Goal: Task Accomplishment & Management: Complete application form

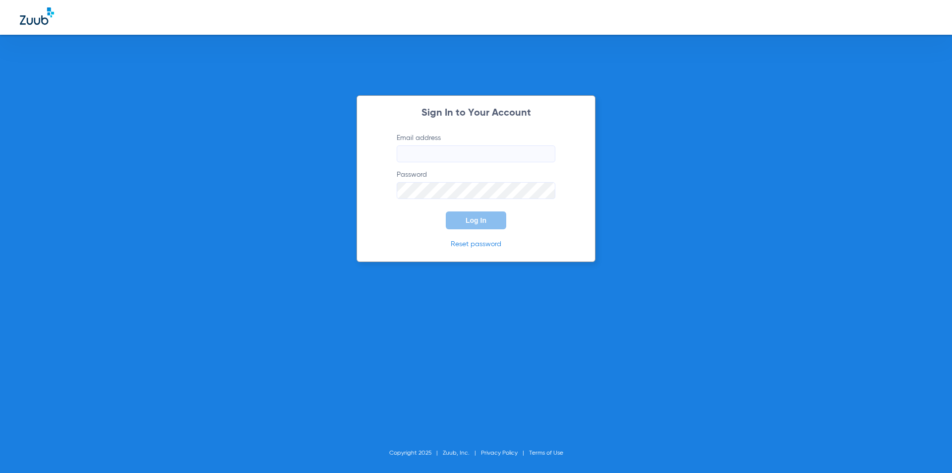
click at [466, 145] on input "Email address" at bounding box center [476, 153] width 159 height 17
click at [454, 157] on input "Email address" at bounding box center [476, 153] width 159 height 17
type input "stamfordfd@allaboutkidsteeth.com"
click at [129, 252] on div "Sign In to Your Account Email address stamfordfd@allaboutkidsteeth.com Password…" at bounding box center [476, 236] width 952 height 473
click at [479, 217] on span "Log In" at bounding box center [476, 220] width 21 height 8
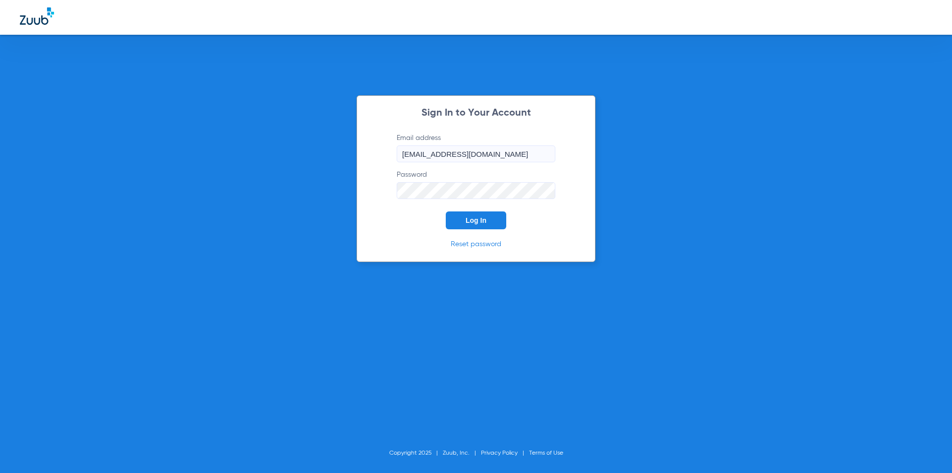
click at [459, 224] on button "Log In" at bounding box center [476, 220] width 60 height 18
drag, startPoint x: 102, startPoint y: 253, endPoint x: 109, endPoint y: 251, distance: 7.1
click at [102, 253] on div "Sign In to Your Account Email address stamfordfd@allaboutkidsteeth.com Password…" at bounding box center [476, 236] width 952 height 473
click at [51, 194] on div "Sign In to Your Account Email address stamfordfd@allaboutkidsteeth.com Password…" at bounding box center [476, 236] width 952 height 473
click at [478, 228] on button "Log In" at bounding box center [476, 220] width 60 height 18
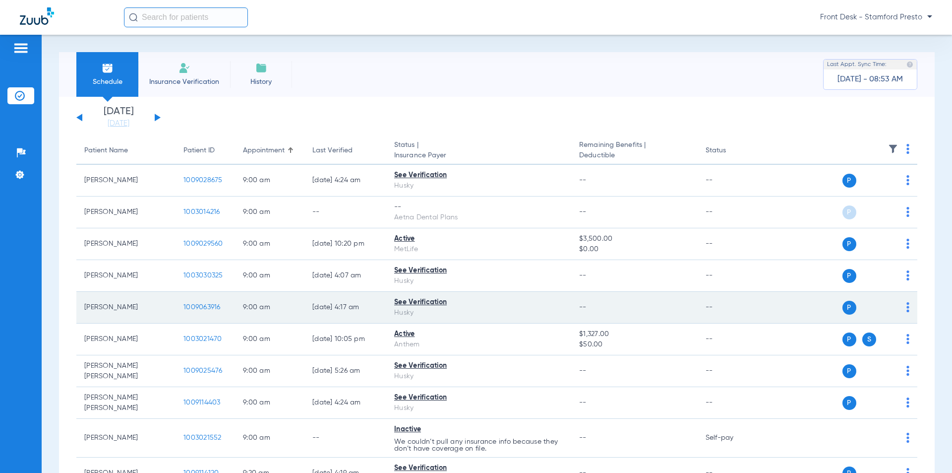
scroll to position [50, 0]
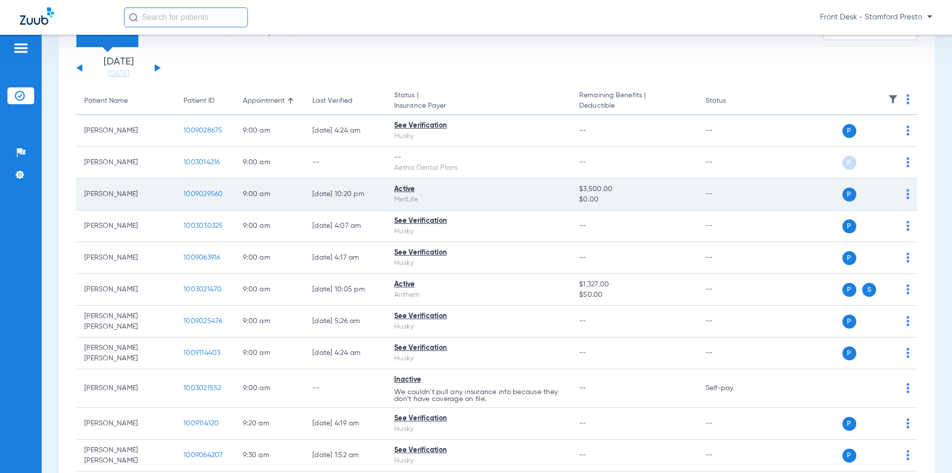
click at [201, 194] on span "1009029560" at bounding box center [203, 193] width 40 height 7
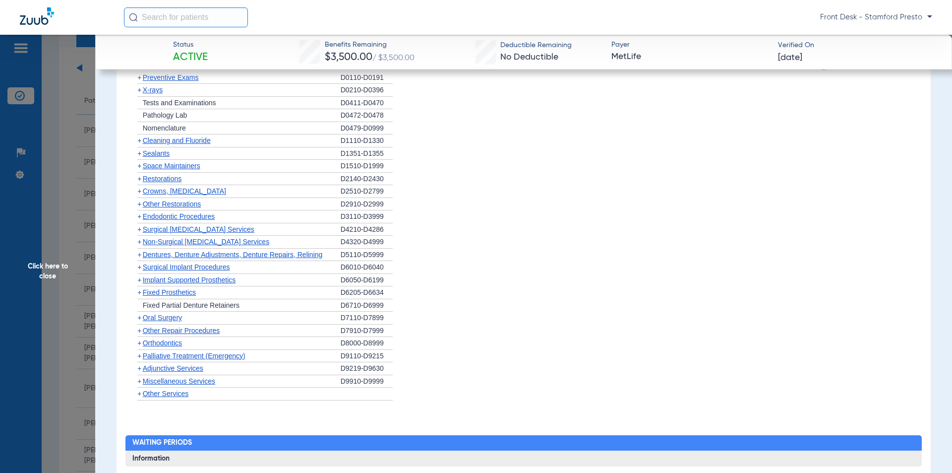
scroll to position [1041, 0]
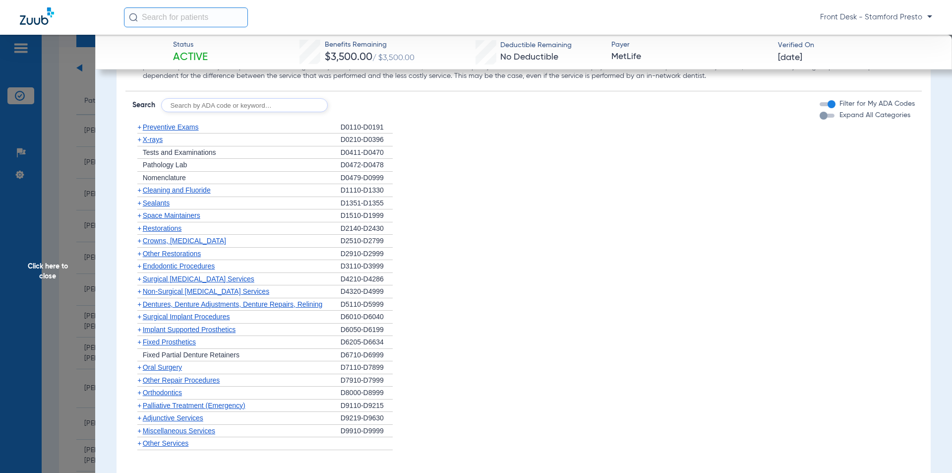
click at [181, 130] on span "Preventive Exams" at bounding box center [171, 127] width 56 height 8
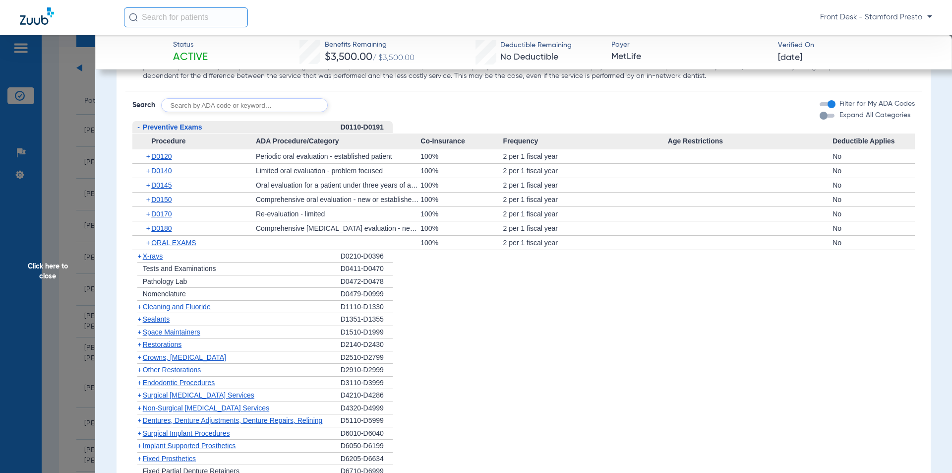
click at [58, 112] on span "Click here to close" at bounding box center [47, 271] width 95 height 473
click at [71, 98] on span "Click here to close" at bounding box center [47, 271] width 95 height 473
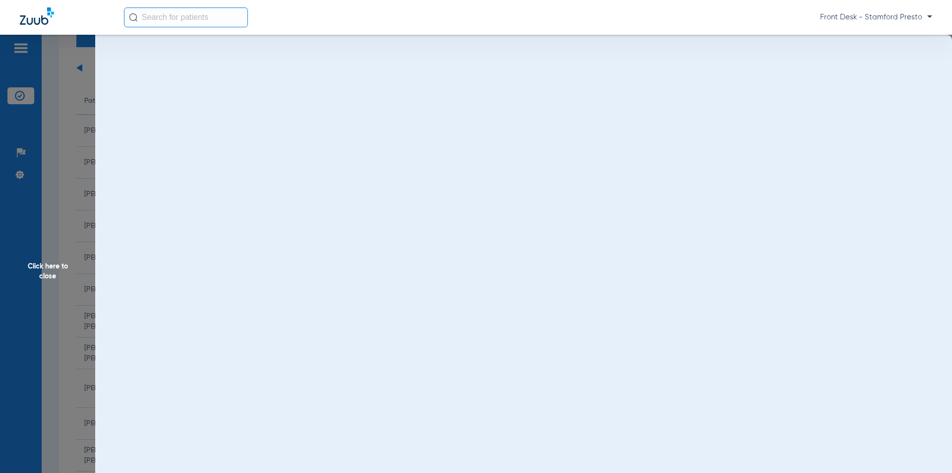
scroll to position [0, 0]
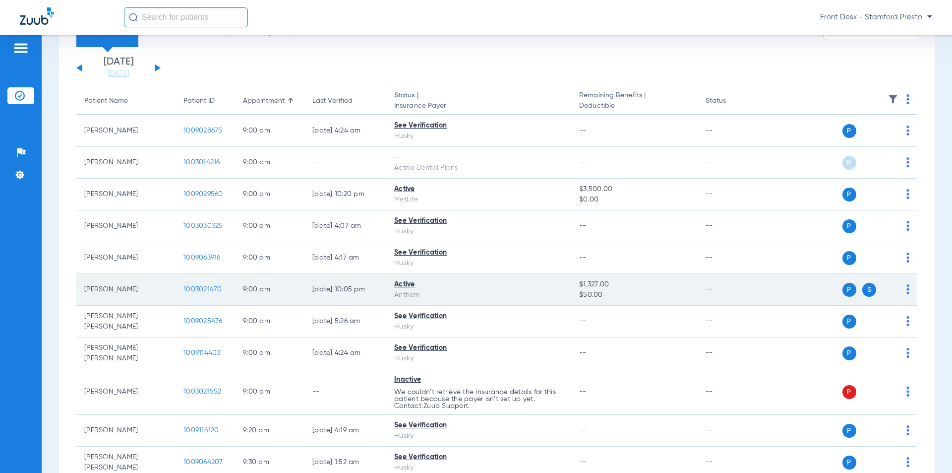
scroll to position [99, 0]
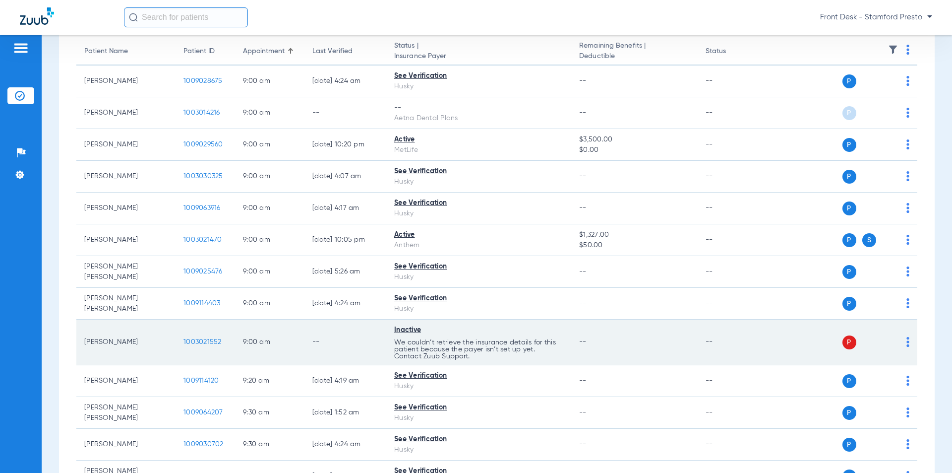
click at [204, 340] on span "1003021552" at bounding box center [202, 341] width 38 height 7
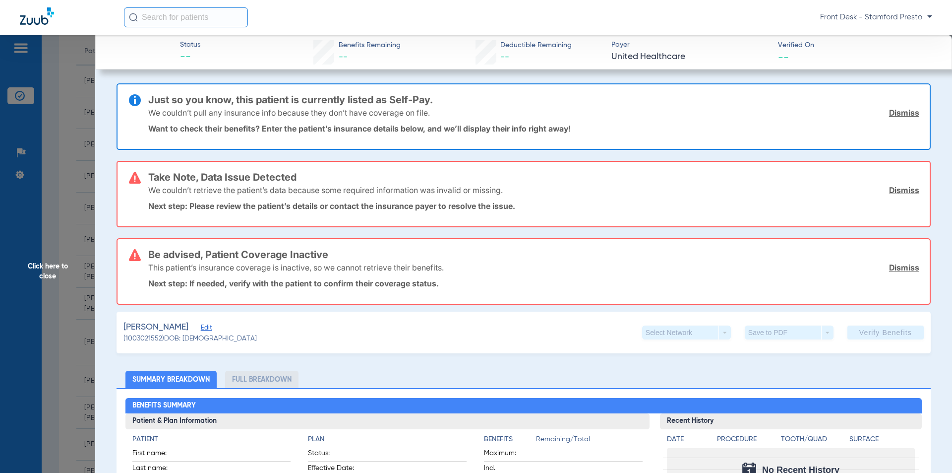
click at [72, 256] on span "Click here to close" at bounding box center [47, 271] width 95 height 473
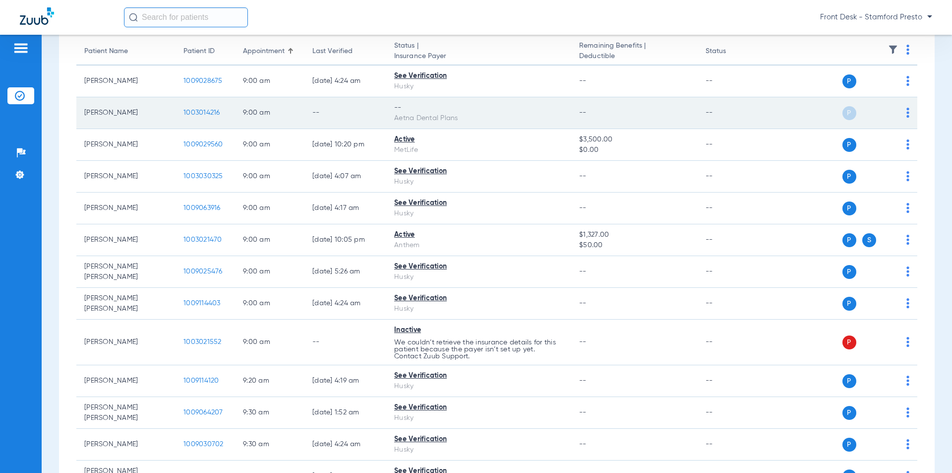
scroll to position [0, 0]
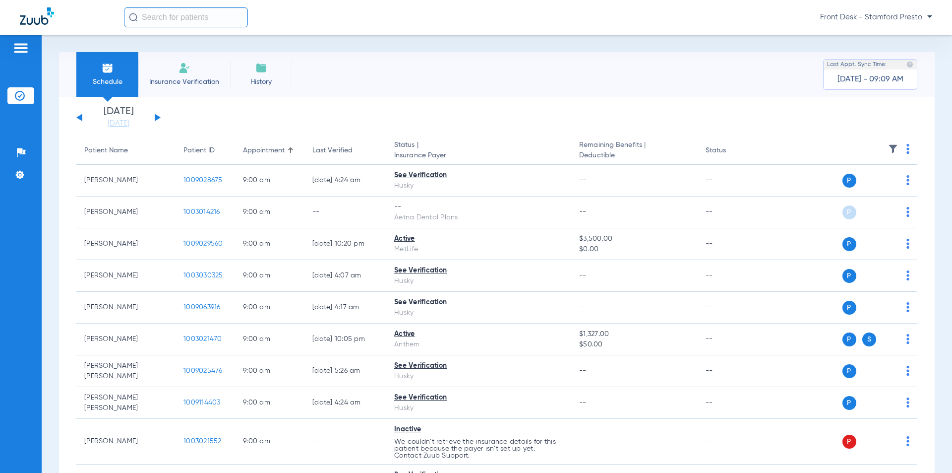
click at [196, 66] on li "Insurance Verification" at bounding box center [184, 74] width 92 height 45
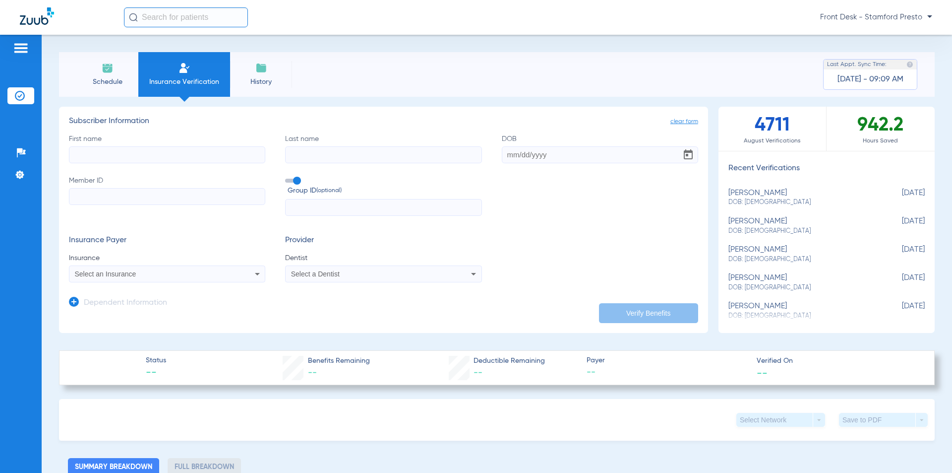
click at [179, 152] on input "First name" at bounding box center [167, 154] width 196 height 17
click at [123, 151] on input "First name Required" at bounding box center [167, 154] width 196 height 17
type input "septemus"
click at [316, 159] on input "Last name" at bounding box center [383, 154] width 196 height 17
type input "[PERSON_NAME]"
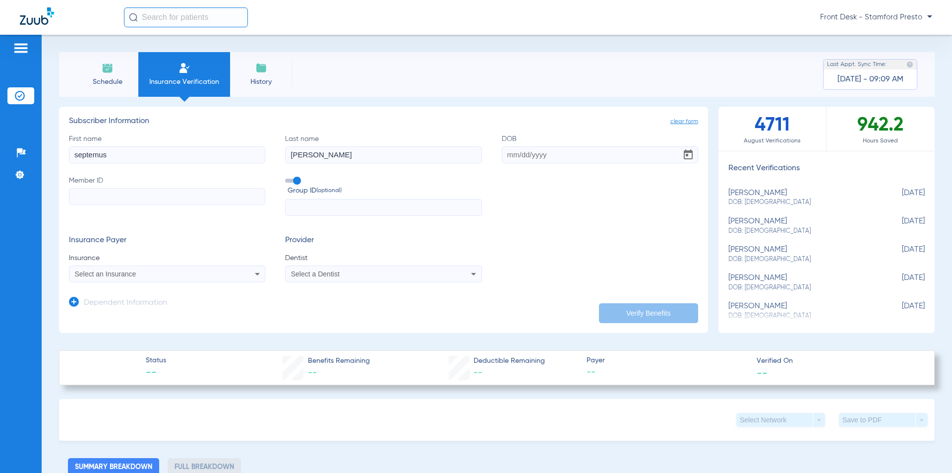
click at [100, 211] on label "Member ID" at bounding box center [167, 196] width 196 height 41
click at [100, 205] on input "Member ID" at bounding box center [167, 196] width 196 height 17
click at [98, 204] on input "Member ID" at bounding box center [167, 196] width 196 height 17
type input "111978987203"
click at [338, 209] on input "text" at bounding box center [383, 207] width 196 height 17
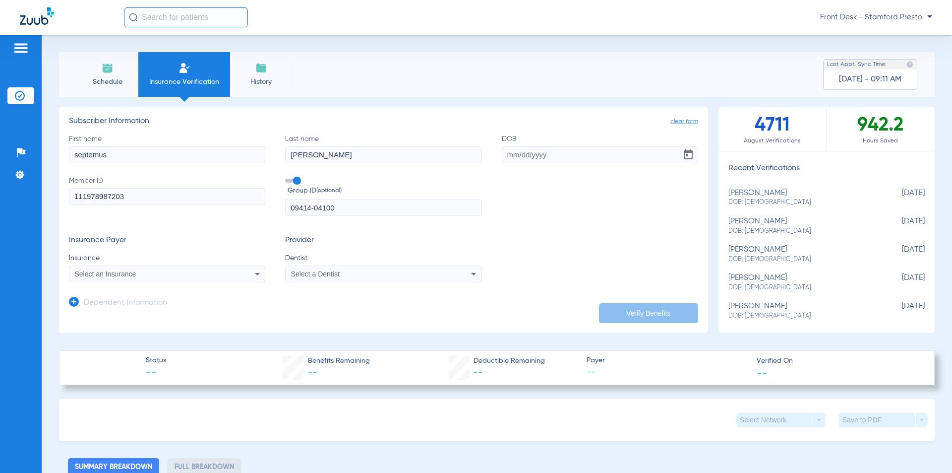
type input "09414-04100"
click at [201, 268] on div "Select an Insurance" at bounding box center [166, 274] width 195 height 12
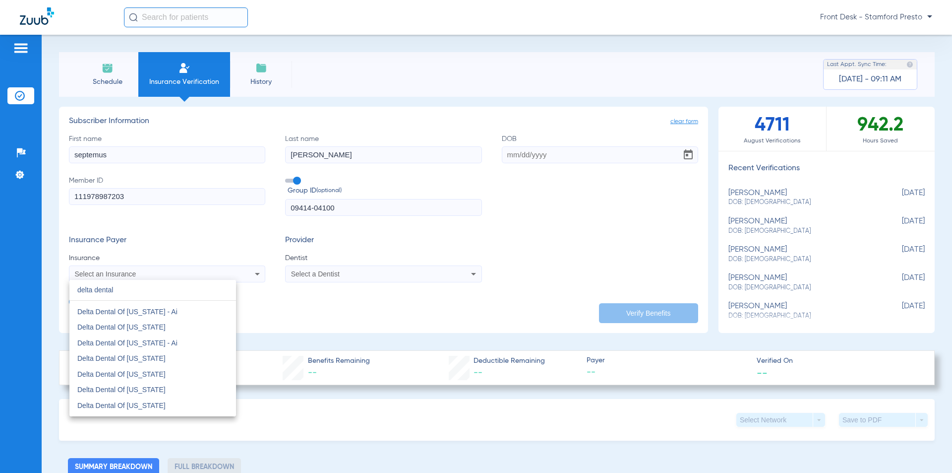
scroll to position [843, 0]
type input "delta dental"
click at [161, 338] on span "Delta Dental Of [US_STATE]" at bounding box center [121, 340] width 88 height 8
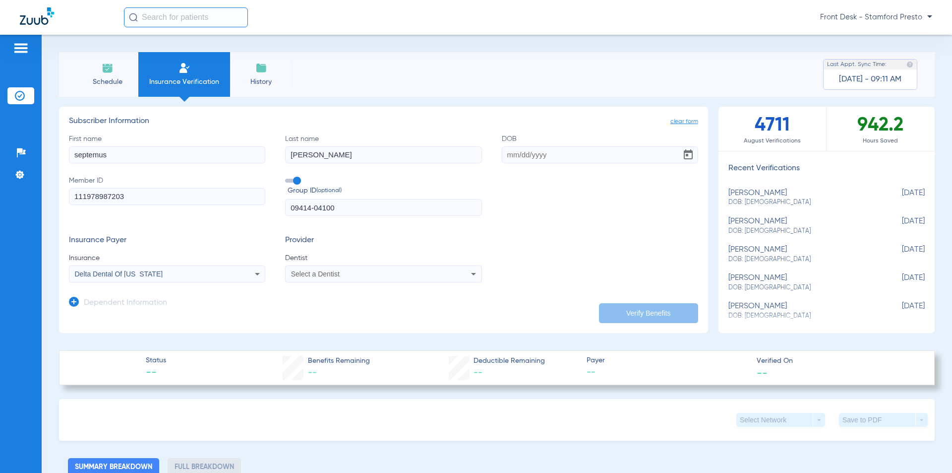
click at [362, 279] on div "Select a Dentist" at bounding box center [383, 274] width 195 height 12
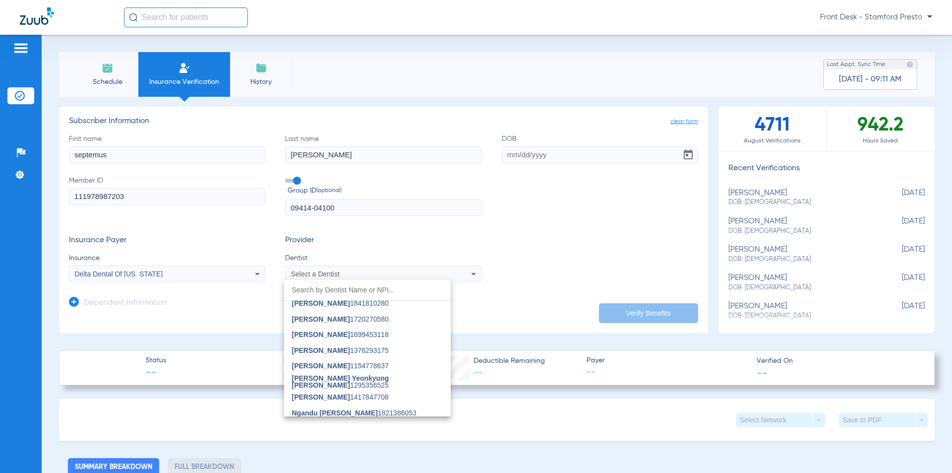
scroll to position [160, 0]
click at [340, 354] on span "[PERSON_NAME] 1376293175" at bounding box center [340, 351] width 97 height 7
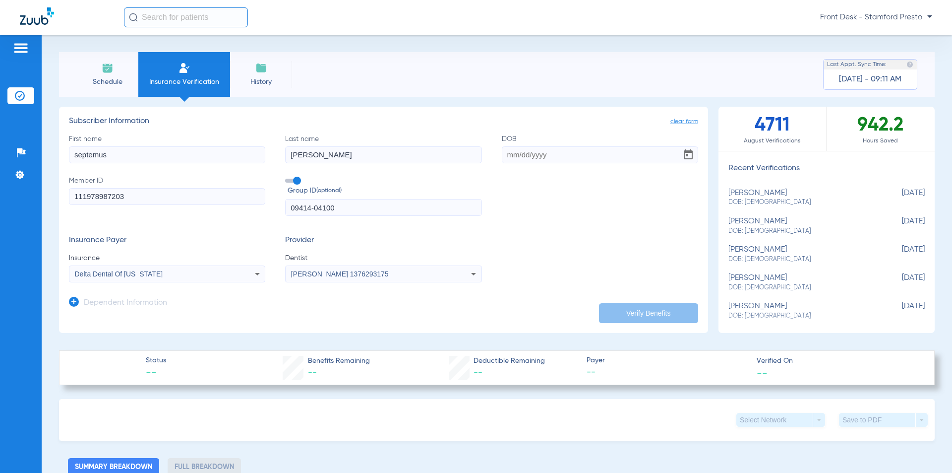
click at [574, 159] on input "DOB" at bounding box center [600, 154] width 196 height 17
click at [619, 159] on input "DOB Required" at bounding box center [600, 154] width 196 height 17
type input "[DATE]"
click at [631, 318] on button "Verify Benefits" at bounding box center [648, 313] width 99 height 20
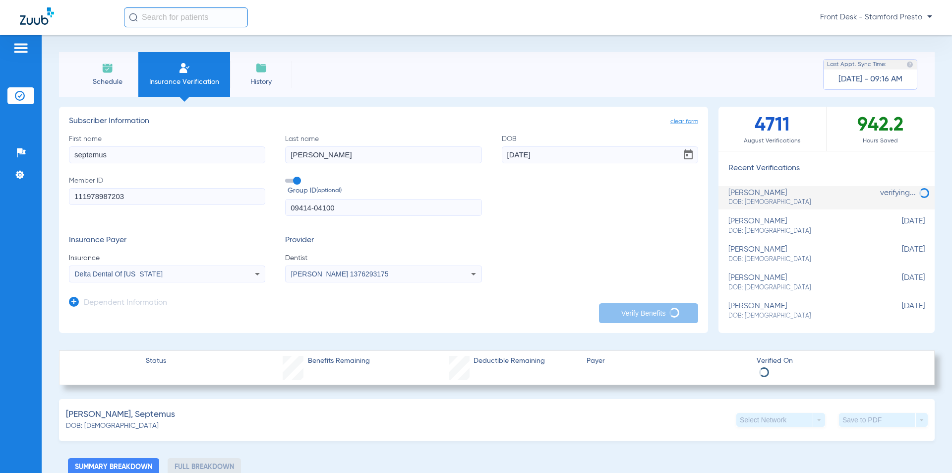
click at [114, 357] on div "Status Benefits Remaining Deductible Remaining Payer Verified On" at bounding box center [497, 367] width 876 height 35
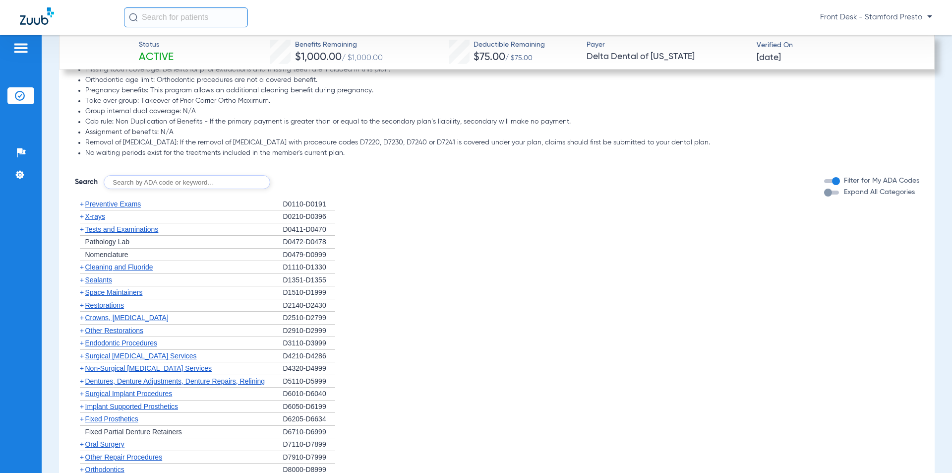
scroll to position [1041, 0]
